Goal: Navigation & Orientation: Find specific page/section

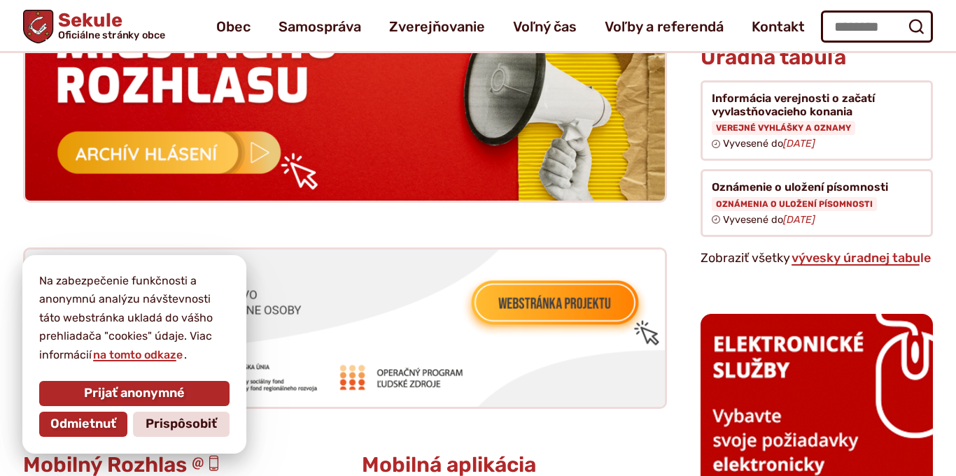
scroll to position [1462, 0]
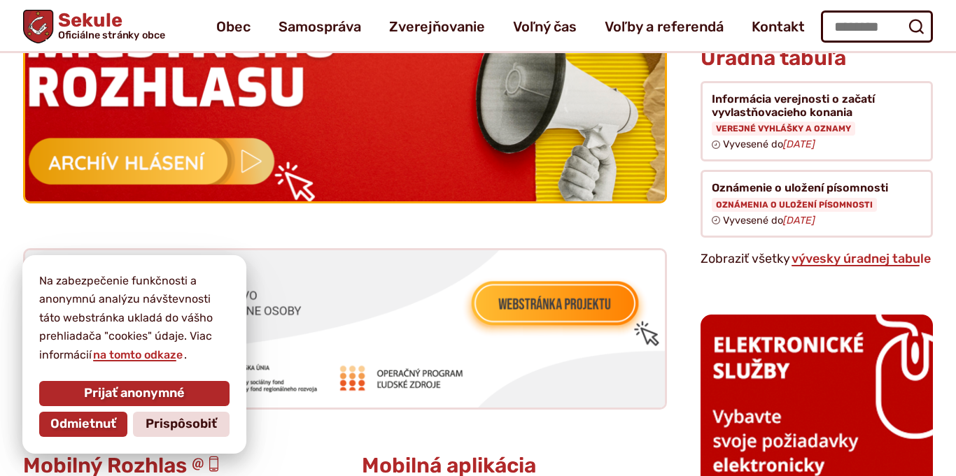
click at [248, 150] on img at bounding box center [344, 73] width 703 height 283
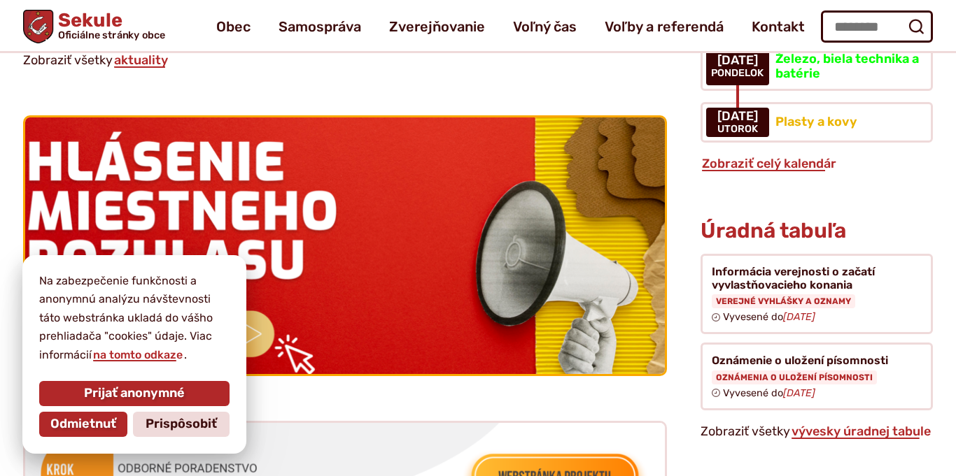
scroll to position [1268, 0]
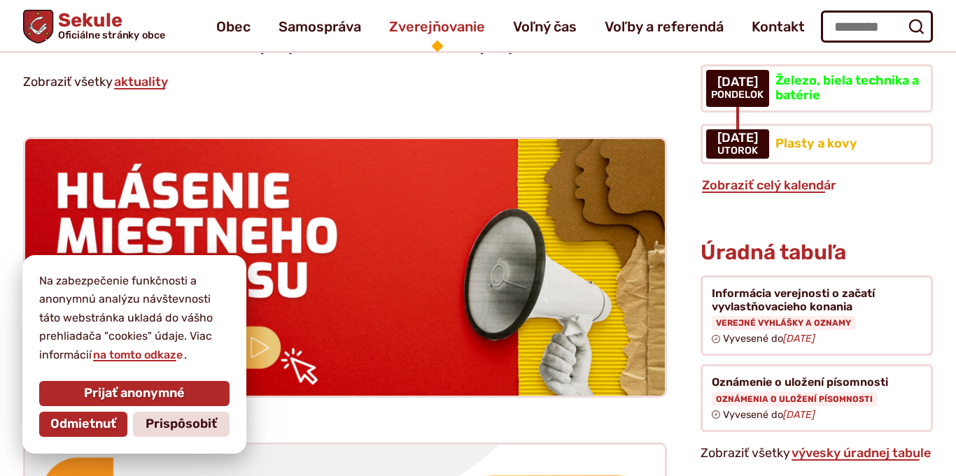
click at [450, 31] on span "Zverejňovanie" at bounding box center [437, 26] width 96 height 39
